Goal: Task Accomplishment & Management: Manage account settings

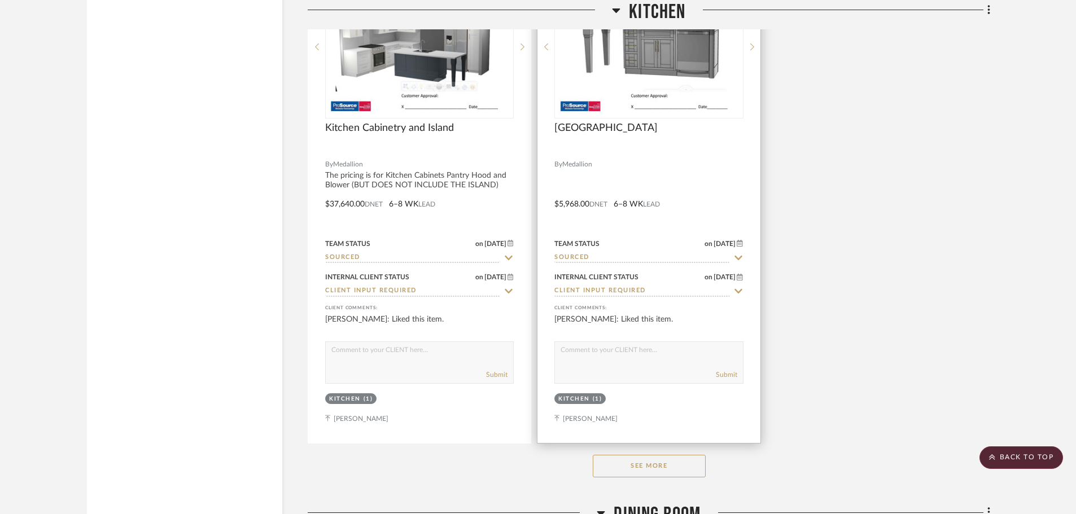
scroll to position [9538, 0]
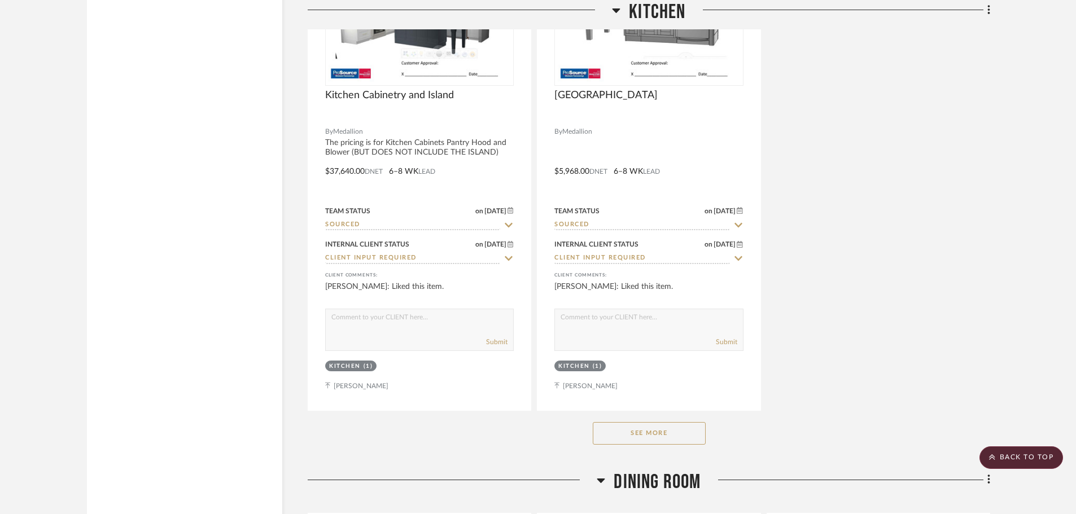
click at [648, 435] on button "See More" at bounding box center [649, 433] width 113 height 23
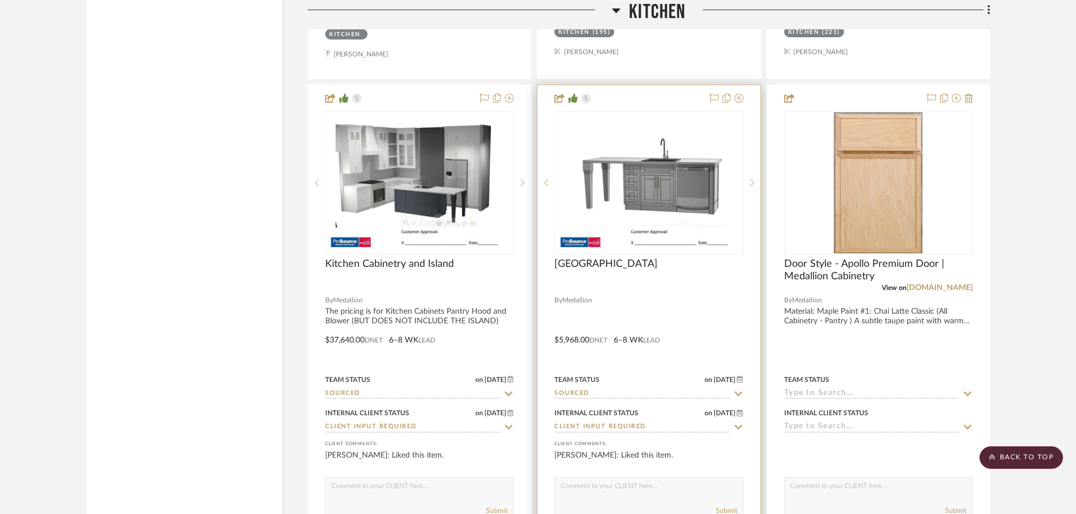
scroll to position [9368, 0]
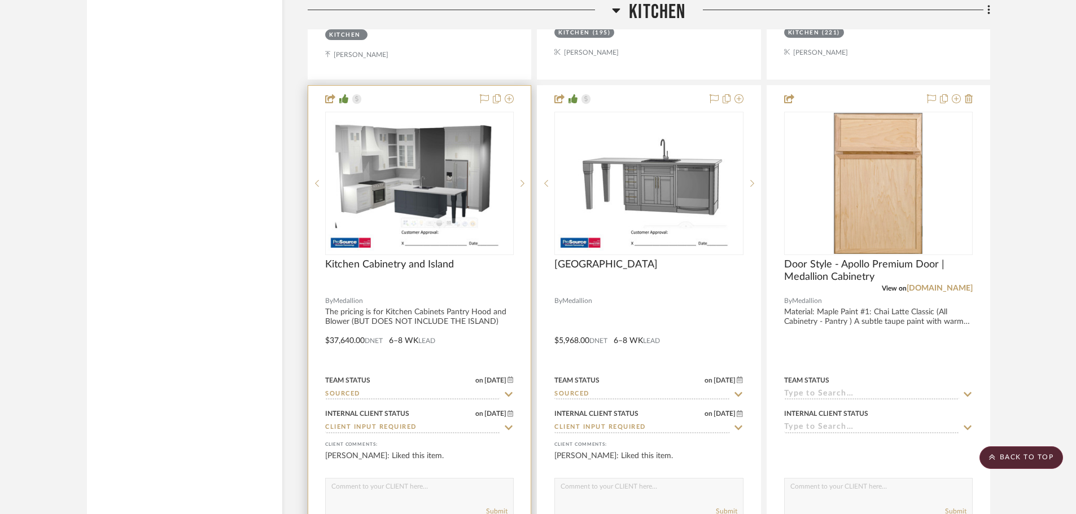
click at [423, 216] on img "0" at bounding box center [419, 183] width 183 height 141
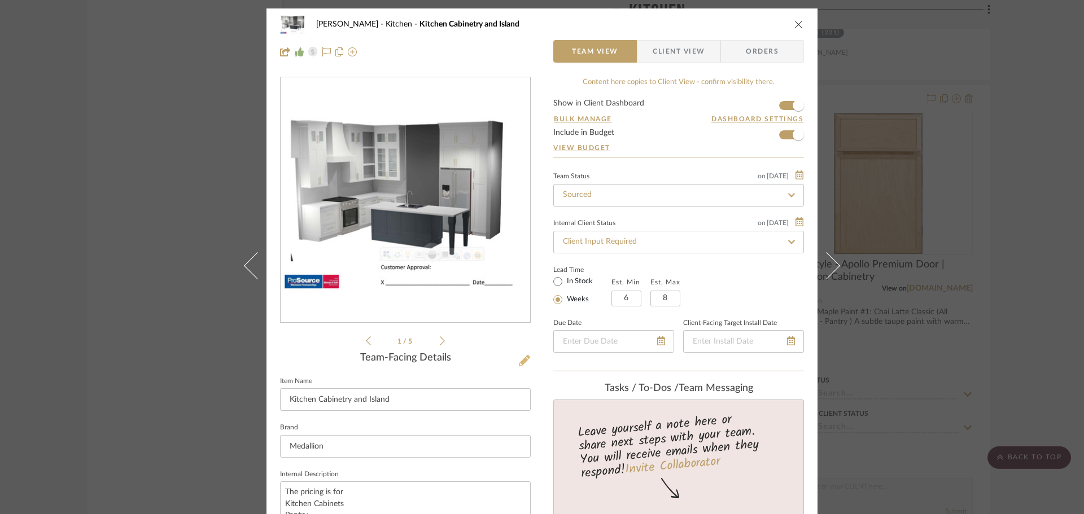
click at [525, 358] on icon at bounding box center [524, 360] width 11 height 11
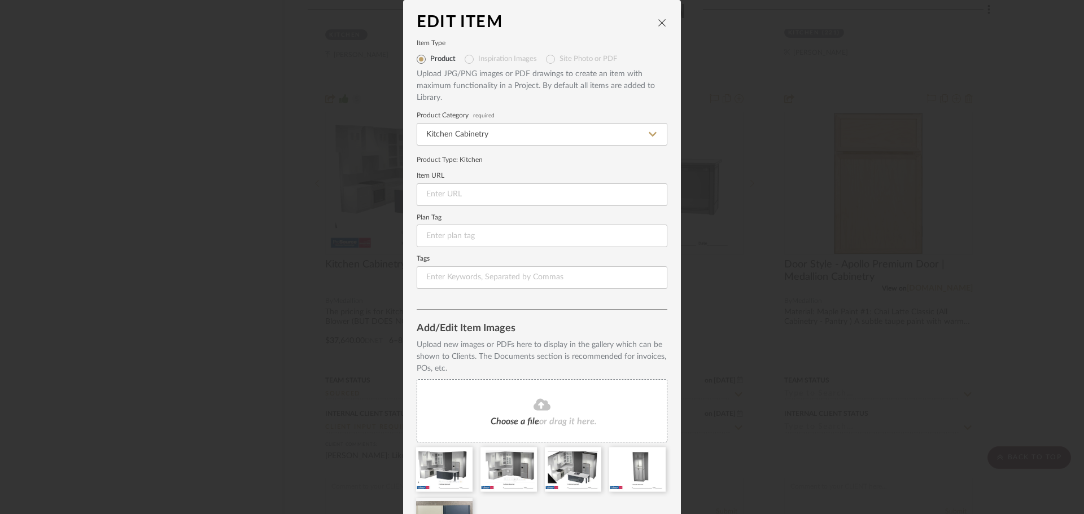
click at [652, 19] on div "Edit Item" at bounding box center [536, 23] width 240 height 18
click at [658, 21] on icon "close" at bounding box center [661, 22] width 9 height 9
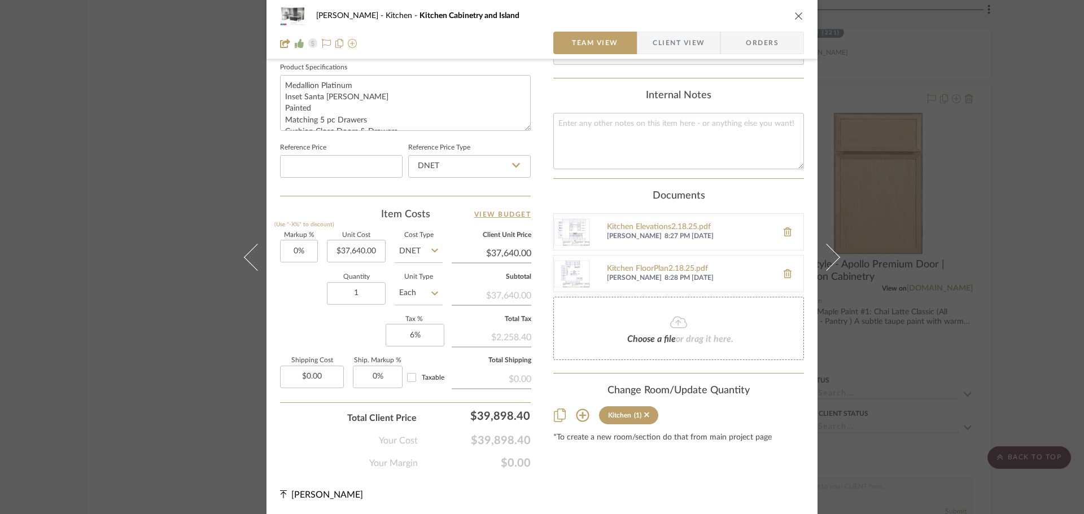
scroll to position [534, 0]
click at [499, 253] on input "37640.00" at bounding box center [491, 252] width 80 height 17
click at [502, 255] on input "37640.00" at bounding box center [491, 252] width 80 height 17
drag, startPoint x: 493, startPoint y: 251, endPoint x: 499, endPoint y: 251, distance: 6.2
click at [499, 251] on input "37640.00" at bounding box center [491, 252] width 80 height 17
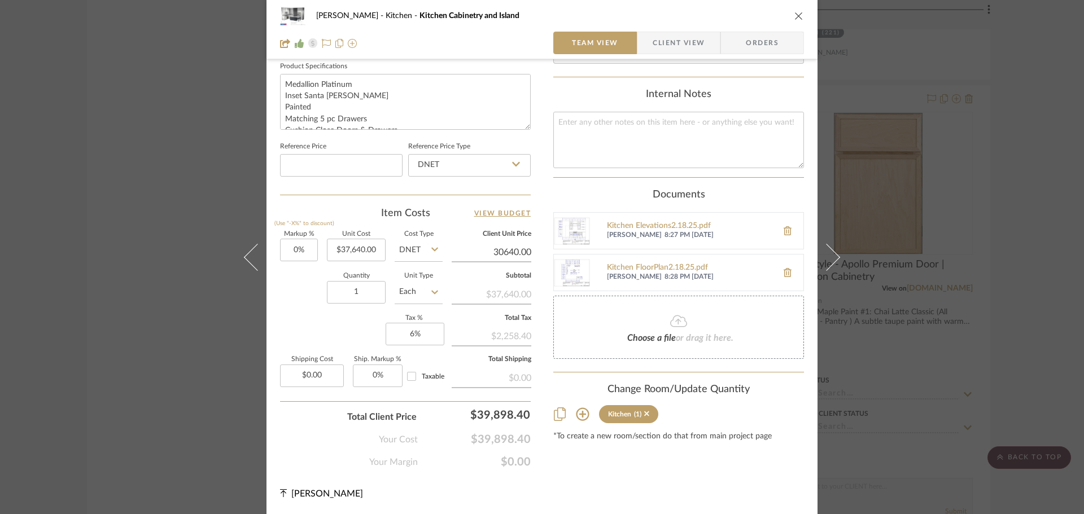
drag, startPoint x: 499, startPoint y: 251, endPoint x: 506, endPoint y: 251, distance: 6.8
click at [506, 251] on input "30640.00" at bounding box center [491, 252] width 80 height 17
click at [508, 250] on input "30740.00" at bounding box center [491, 252] width 80 height 17
type input "30760.00"
type input "-18.28%"
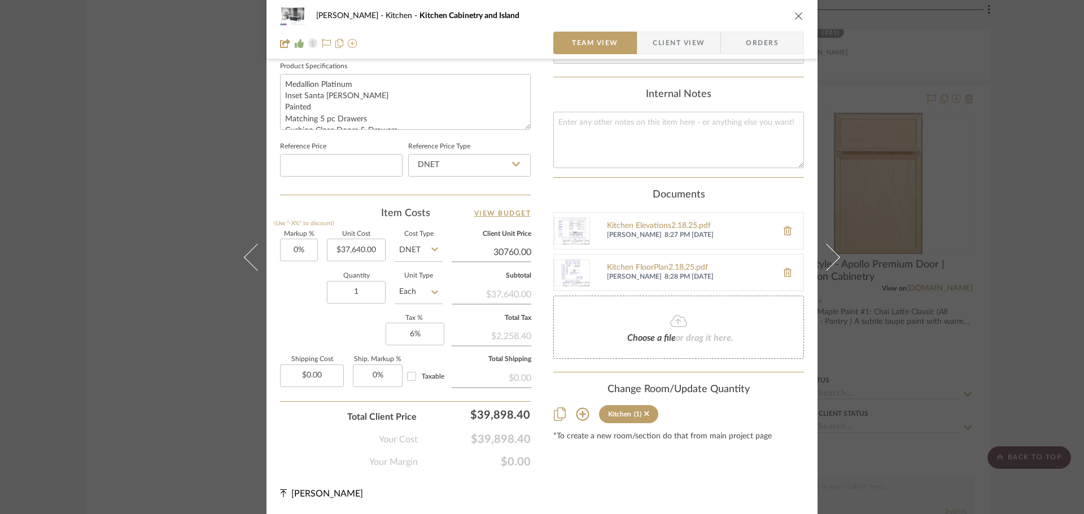
type input "$30,760.00"
click at [581, 458] on div "Content here copies to Client View - confirm visibility there. Show in Client D…" at bounding box center [678, 5] width 251 height 927
type input "$30,759.41"
click at [797, 15] on icon "close" at bounding box center [798, 15] width 9 height 9
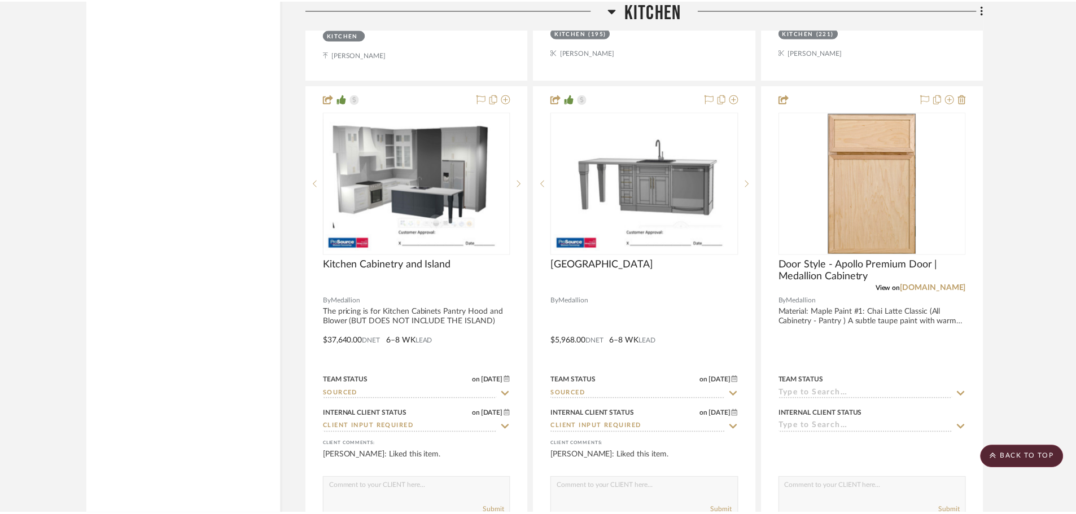
scroll to position [9368, 0]
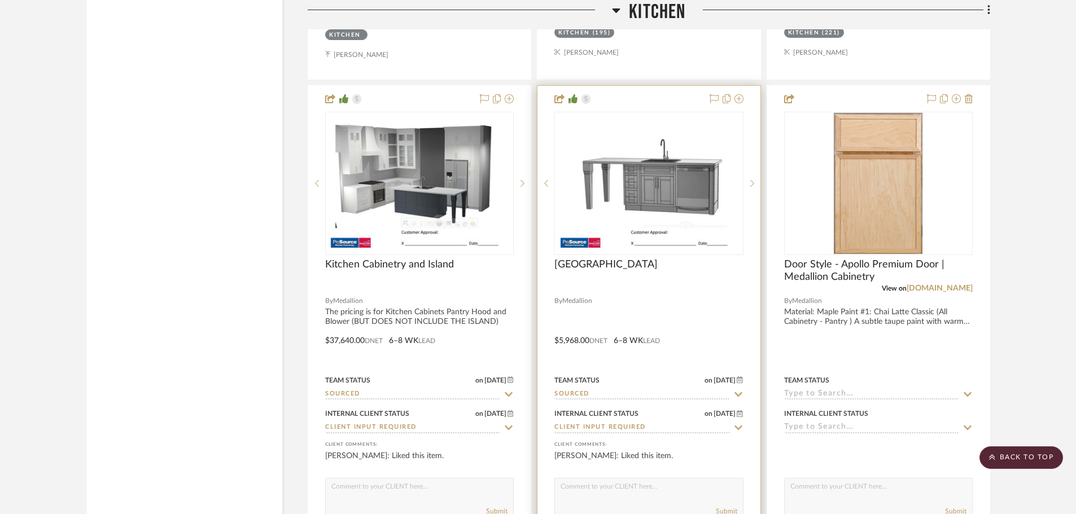
click at [665, 226] on img "0" at bounding box center [648, 183] width 183 height 141
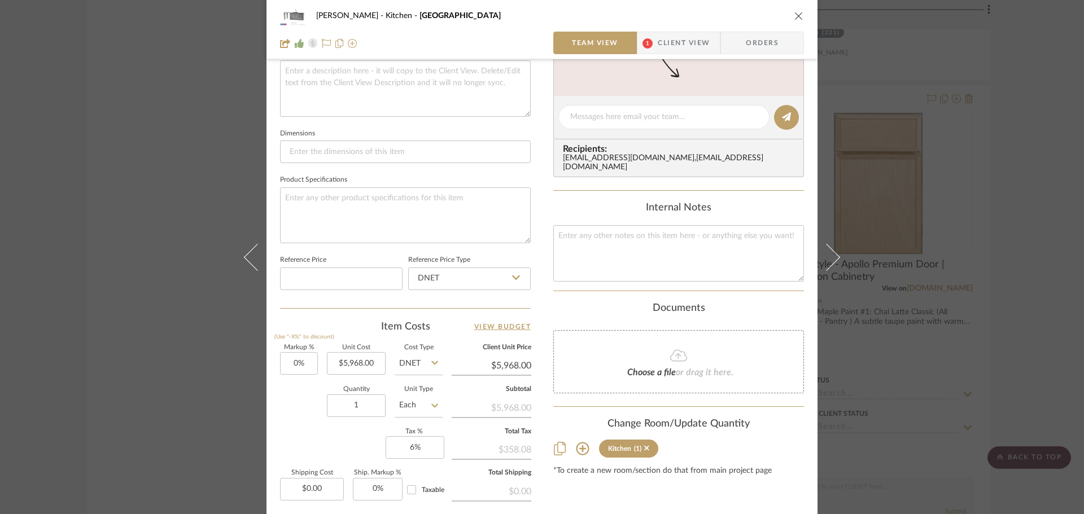
scroll to position [534, 0]
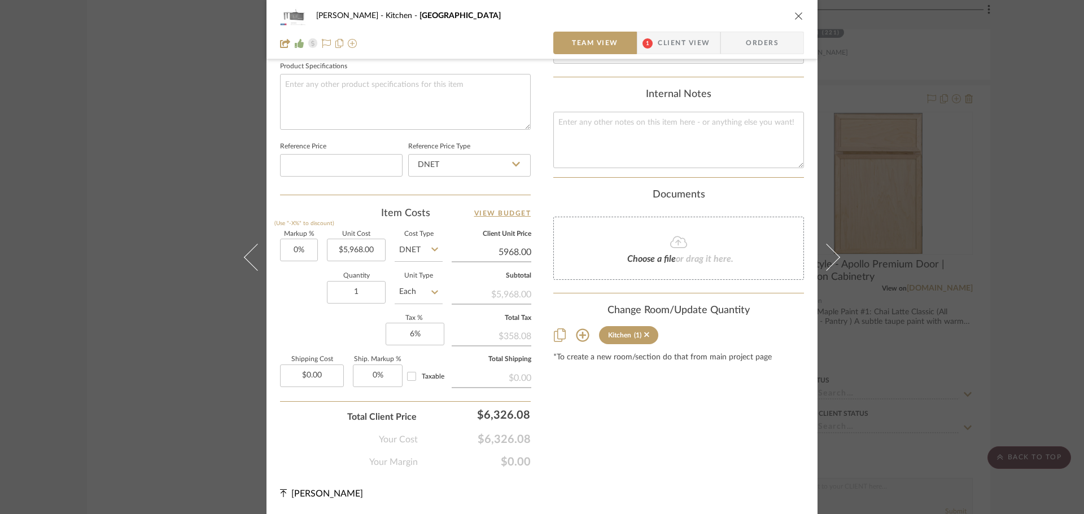
click at [498, 253] on input "5968.00" at bounding box center [491, 252] width 80 height 17
type input "6318.34"
type input "5.87%"
type input "$6,318.34"
click at [632, 414] on div "Content here copies to Client View - confirm visibility there. Show in Client D…" at bounding box center [678, 5] width 251 height 927
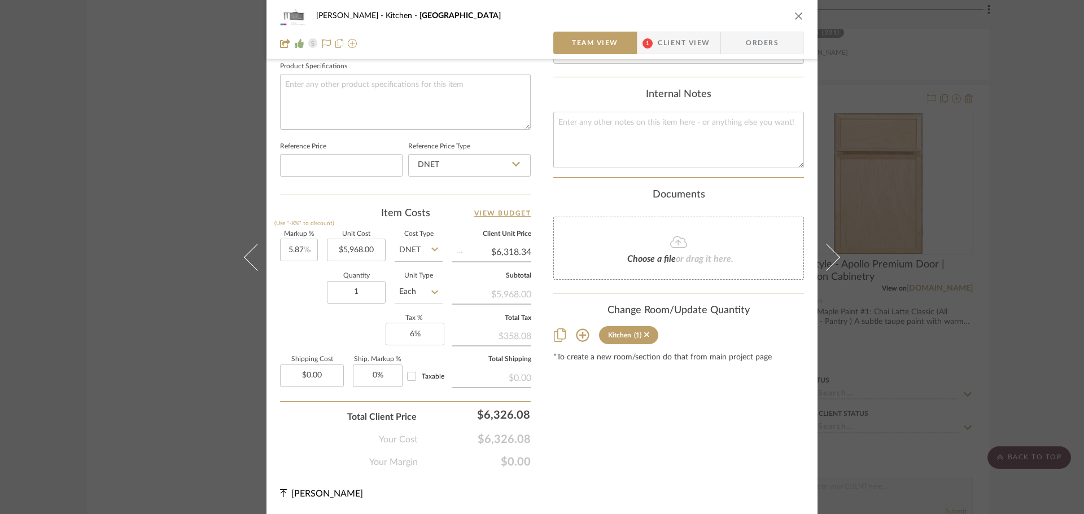
type input "$6,318.32"
click at [794, 17] on icon "close" at bounding box center [798, 15] width 9 height 9
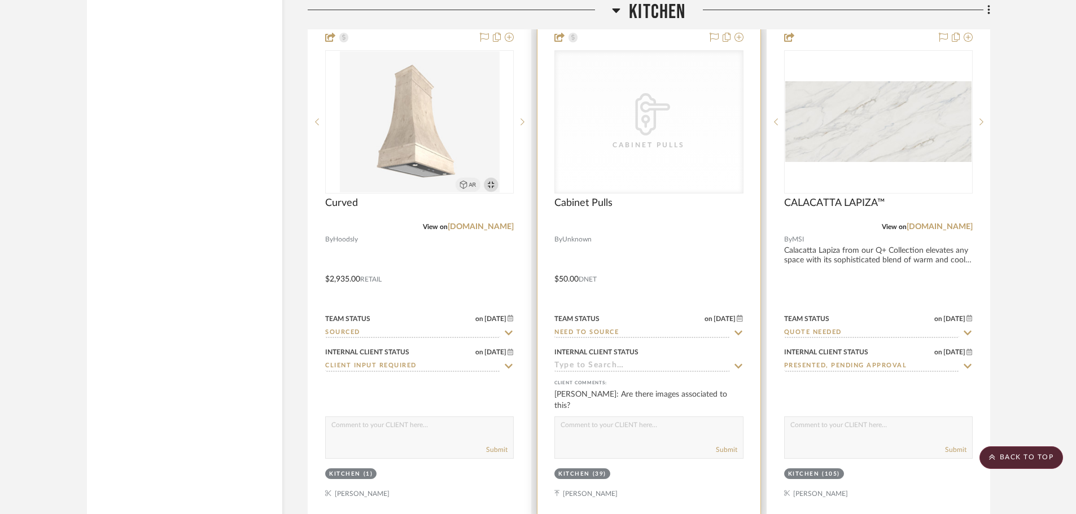
scroll to position [9933, 0]
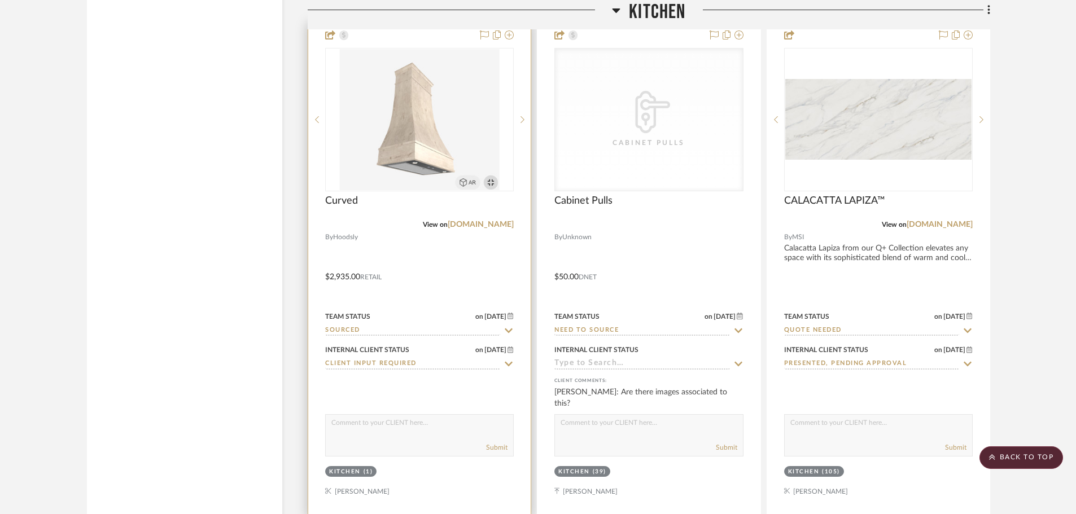
click at [0, 0] on img at bounding box center [0, 0] width 0 height 0
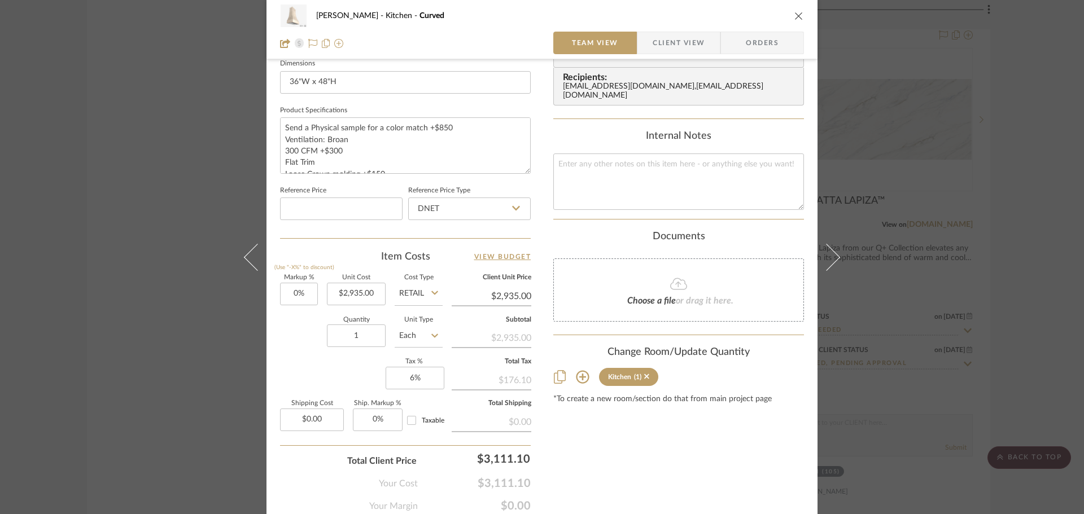
scroll to position [508, 0]
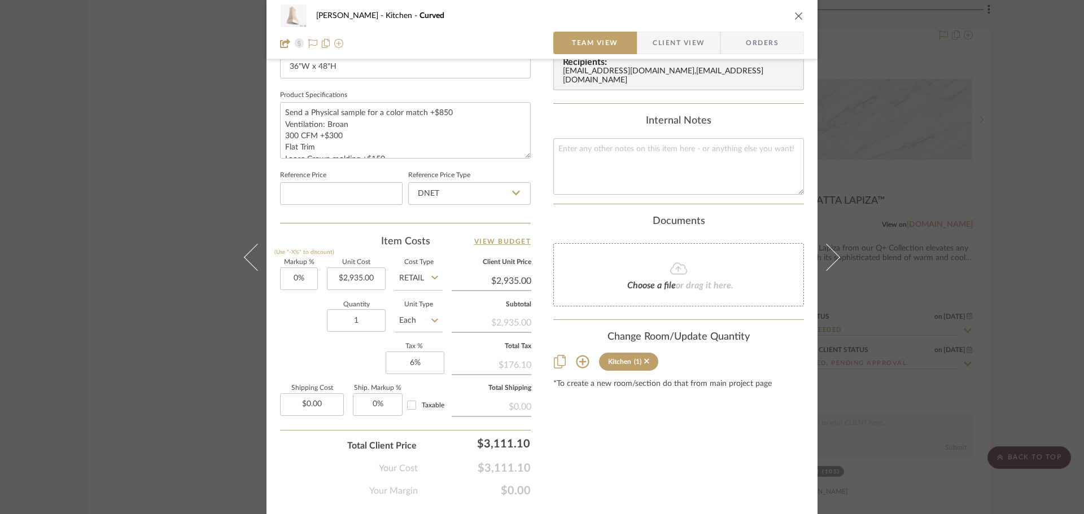
click at [198, 337] on div "[PERSON_NAME] Kitchen Curved Team View Client View Orders 1 / 4 Team-Facing Det…" at bounding box center [542, 257] width 1084 height 514
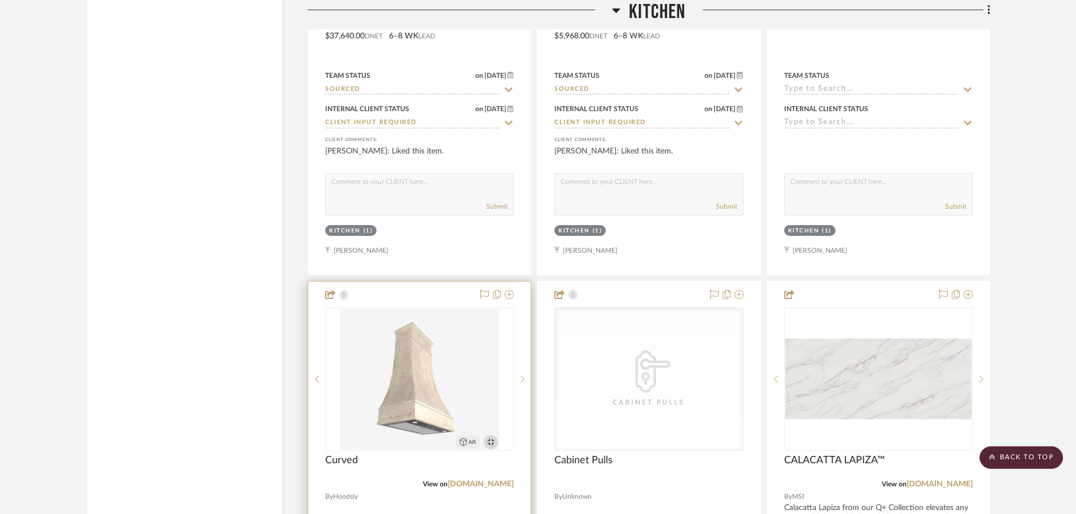
scroll to position [9820, 0]
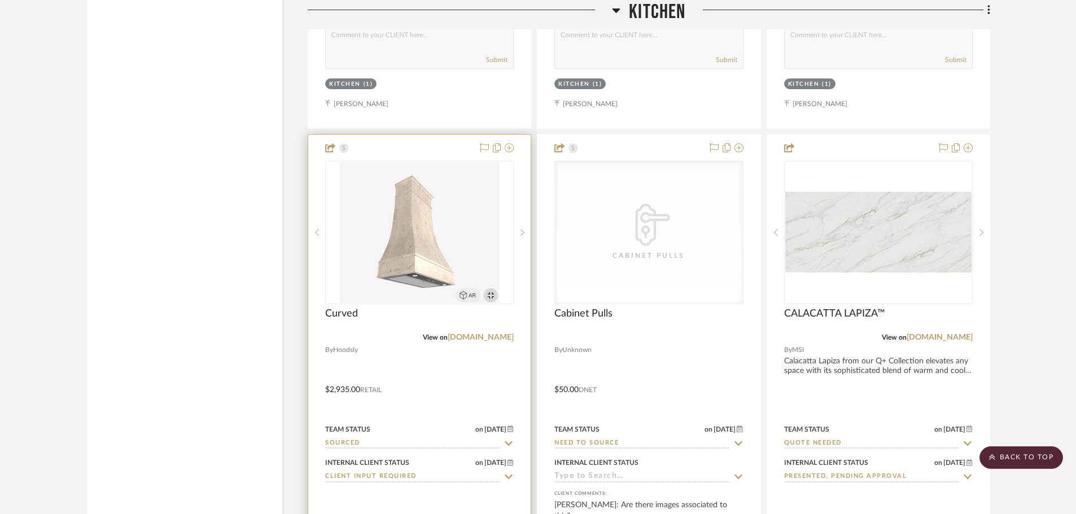
click at [411, 227] on img "0" at bounding box center [420, 232] width 160 height 141
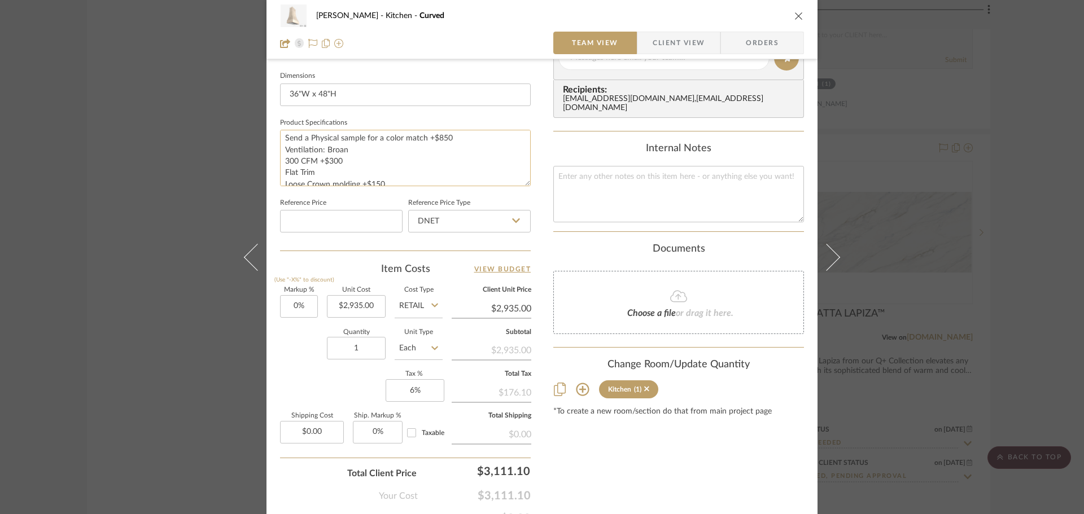
scroll to position [0, 0]
type input "$2,935.00"
click at [604, 359] on div "Change Room/Update Quantity" at bounding box center [678, 365] width 251 height 12
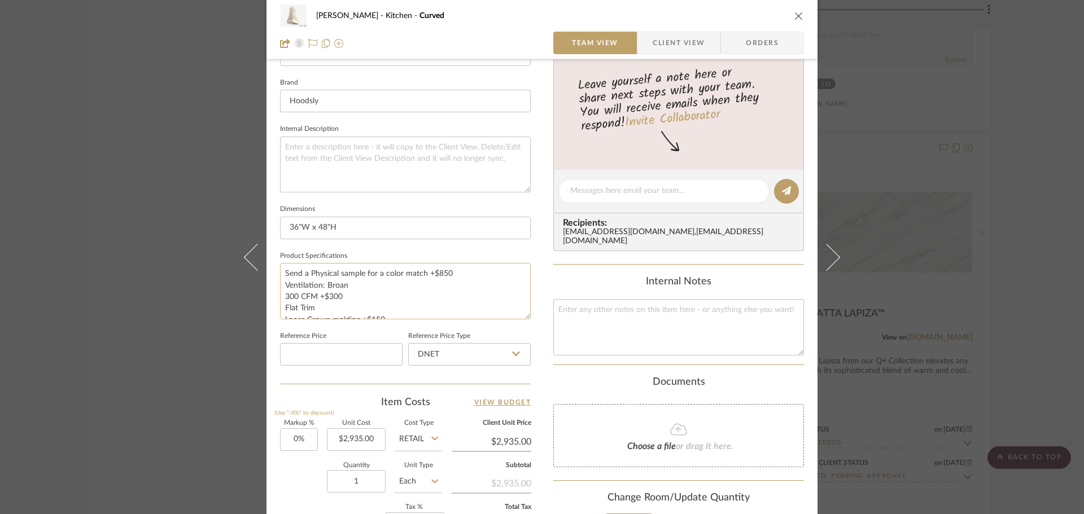
scroll to position [424, 0]
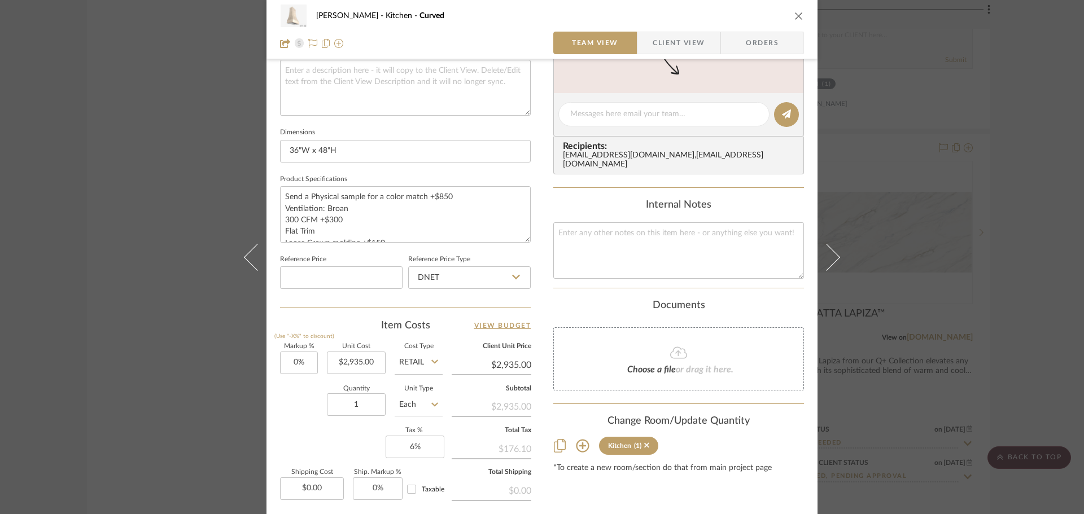
click at [795, 10] on div "[PERSON_NAME] Kitchen Curved" at bounding box center [542, 16] width 524 height 23
click at [794, 19] on icon "close" at bounding box center [798, 15] width 9 height 9
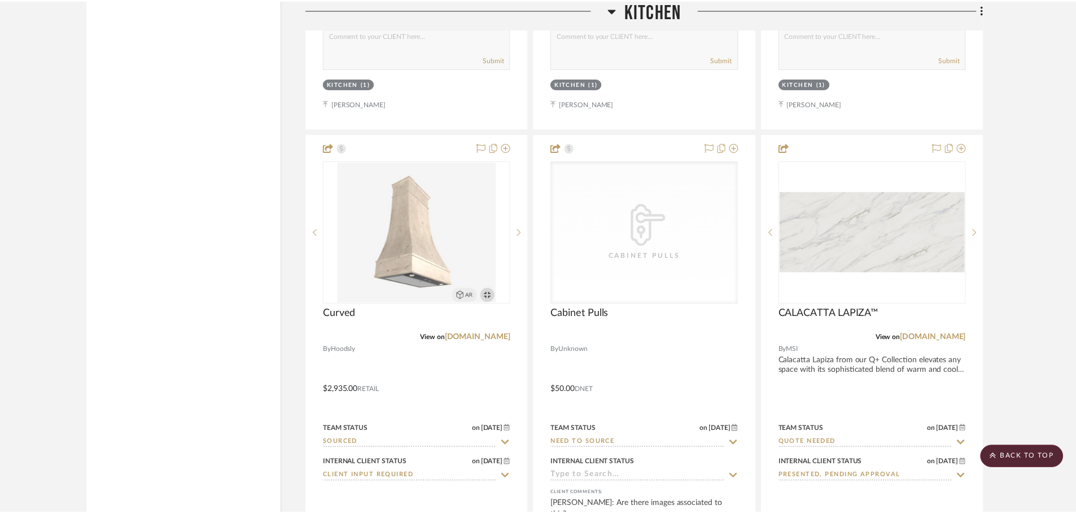
scroll to position [9820, 0]
